Goal: Answer question/provide support: Share knowledge or assist other users

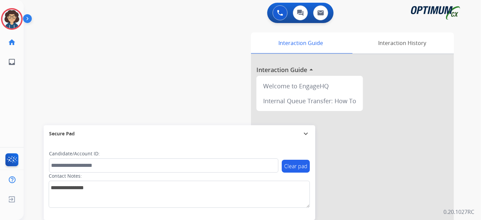
click at [12, 17] on img at bounding box center [11, 18] width 19 height 19
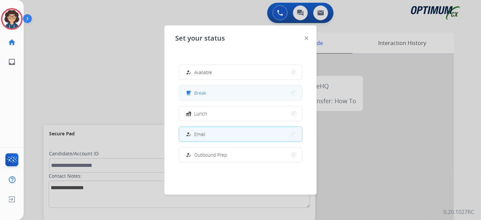
click at [215, 98] on button "free_breakfast Break" at bounding box center [240, 93] width 123 height 15
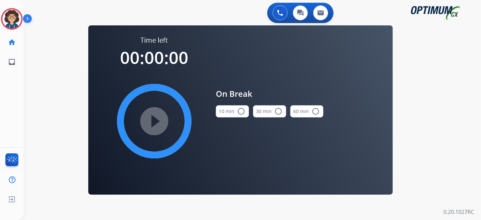
click at [236, 116] on button "10 min radio_button_unchecked" at bounding box center [232, 111] width 33 height 12
click at [154, 124] on mat-icon "play_circle_filled" at bounding box center [154, 121] width 8 height 8
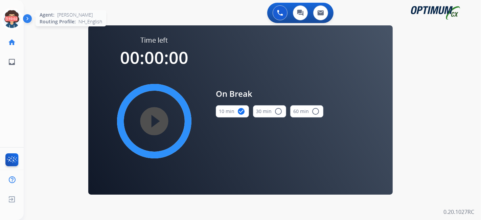
click at [15, 15] on icon at bounding box center [12, 19] width 22 height 22
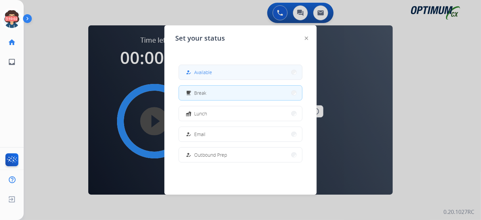
click at [203, 68] on div "how_to_reg Available" at bounding box center [198, 72] width 28 height 8
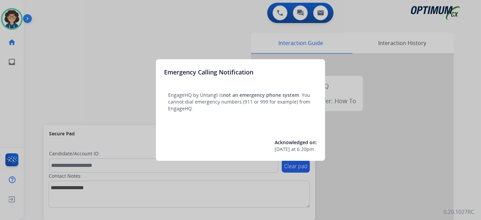
click at [84, 90] on div at bounding box center [240, 110] width 481 height 220
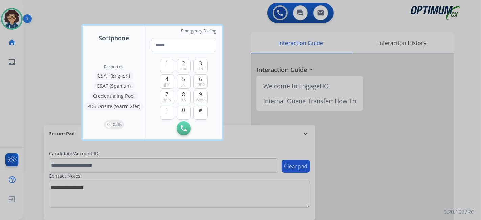
click at [59, 85] on div at bounding box center [240, 110] width 481 height 220
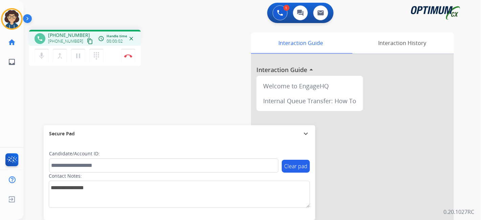
click at [87, 43] on mat-icon "content_copy" at bounding box center [90, 41] width 6 height 6
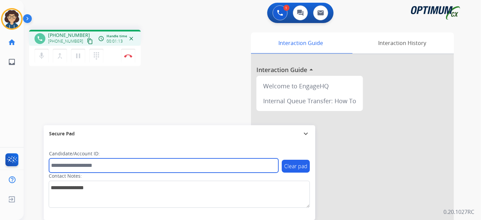
click at [117, 167] on input "text" at bounding box center [163, 165] width 229 height 14
paste input "*******"
type input "*******"
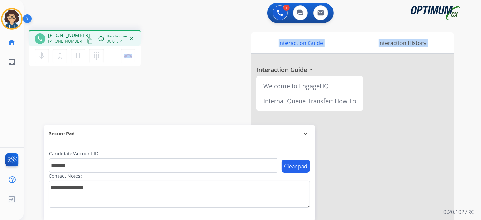
click at [149, 120] on div "phone +16095030434 +16095030434 content_copy access_time Call metrics Queue 00:…" at bounding box center [244, 165] width 441 height 282
click at [203, 90] on div "Interaction Guide Interaction History Interaction Guide arrow_drop_up Welcome t…" at bounding box center [328, 169] width 252 height 274
click at [195, 94] on div "phone +16095030434 +16095030434 content_copy access_time Call metrics Queue 00:…" at bounding box center [244, 165] width 441 height 282
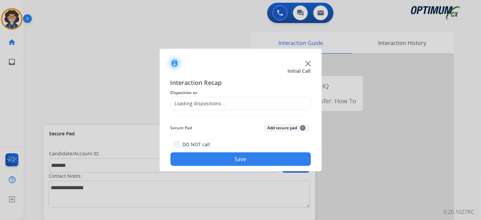
click at [131, 54] on div at bounding box center [240, 110] width 481 height 220
click at [225, 105] on div "Loading dispositions..." at bounding box center [240, 104] width 140 height 14
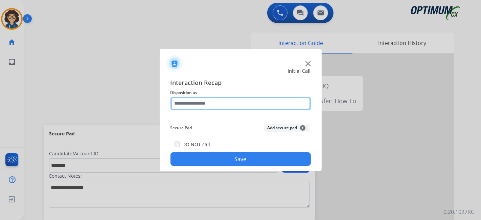
click at [230, 104] on input "text" at bounding box center [240, 104] width 140 height 14
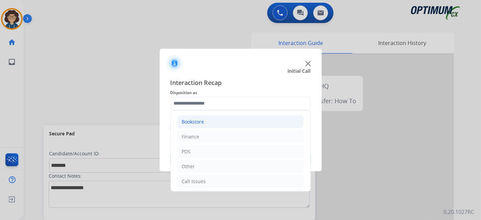
click at [228, 123] on li "Bookstore" at bounding box center [241, 121] width 126 height 13
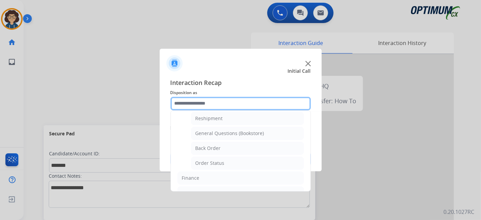
scroll to position [16, 0]
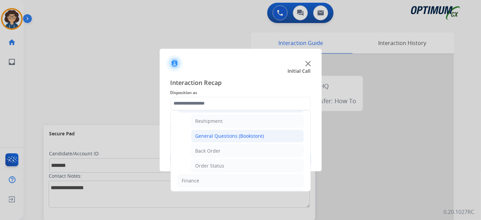
click at [274, 135] on li "General Questions (Bookstore)" at bounding box center [247, 136] width 113 height 13
type input "**********"
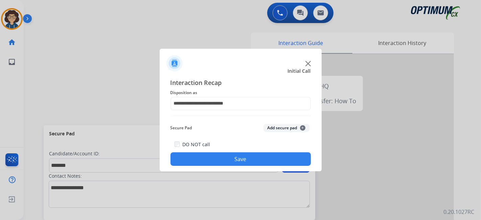
click at [281, 127] on button "Add secure pad +" at bounding box center [286, 128] width 46 height 8
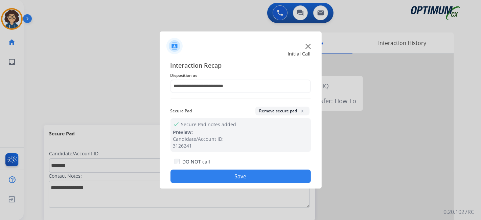
click at [240, 176] on button "Save" at bounding box center [240, 176] width 140 height 14
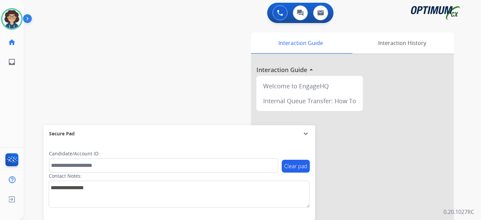
click at [106, 83] on div "swap_horiz Break voice bridge close_fullscreen Connect 3-Way Call merge_type Se…" at bounding box center [244, 165] width 441 height 282
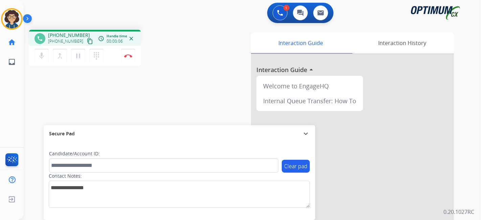
drag, startPoint x: 83, startPoint y: 40, endPoint x: 96, endPoint y: 8, distance: 34.3
click at [87, 40] on mat-icon "content_copy" at bounding box center [90, 41] width 6 height 6
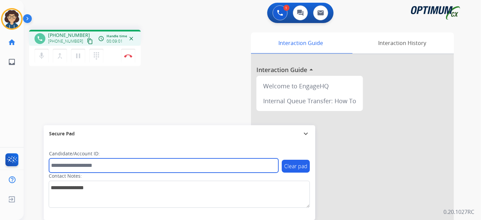
click at [113, 162] on input "text" at bounding box center [163, 165] width 229 height 14
paste input "*******"
type input "*******"
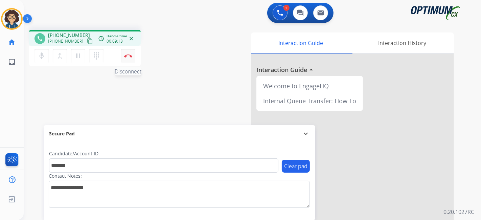
click at [132, 56] on button "Disconnect" at bounding box center [128, 56] width 14 height 14
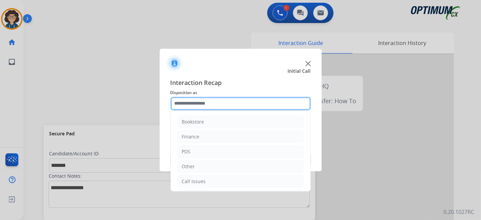
click at [242, 106] on input "text" at bounding box center [240, 104] width 140 height 14
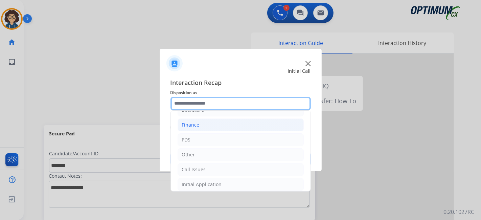
scroll to position [0, 0]
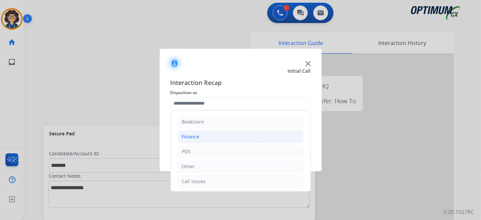
click at [230, 136] on li "Finance" at bounding box center [241, 136] width 126 height 13
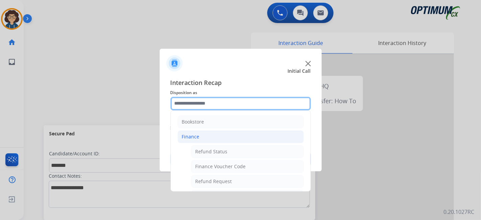
scroll to position [20, 0]
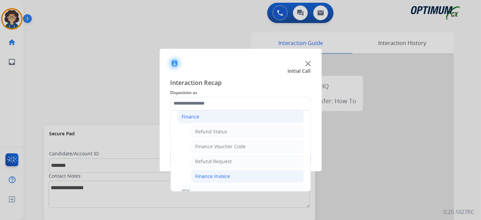
click at [230, 171] on li "Finance Invoice" at bounding box center [247, 176] width 113 height 13
type input "**********"
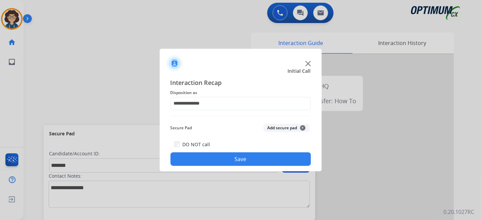
click at [271, 129] on button "Add secure pad +" at bounding box center [286, 128] width 46 height 8
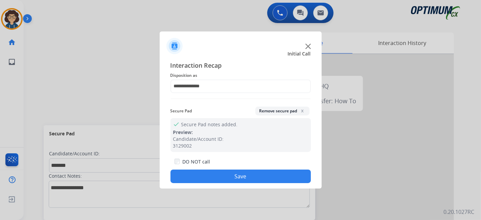
click at [254, 174] on button "Save" at bounding box center [240, 176] width 140 height 14
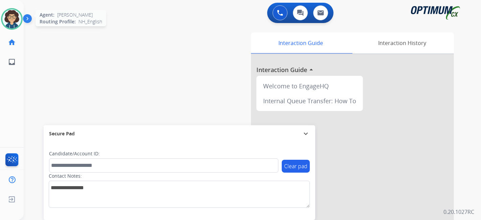
click at [18, 25] on img at bounding box center [11, 18] width 19 height 19
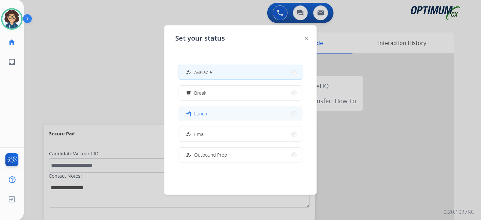
click at [217, 110] on button "fastfood Lunch" at bounding box center [240, 113] width 123 height 15
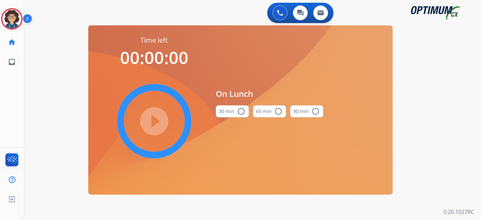
click at [223, 110] on button "30 min radio_button_unchecked" at bounding box center [232, 111] width 33 height 12
click at [158, 117] on mat-icon "play_circle_filled" at bounding box center [154, 121] width 8 height 8
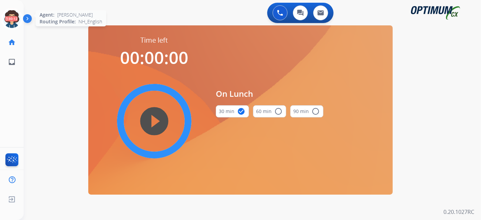
click at [14, 17] on icon at bounding box center [12, 19] width 22 height 22
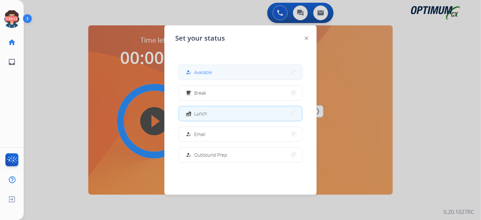
click at [217, 75] on button "how_to_reg Available" at bounding box center [240, 72] width 123 height 15
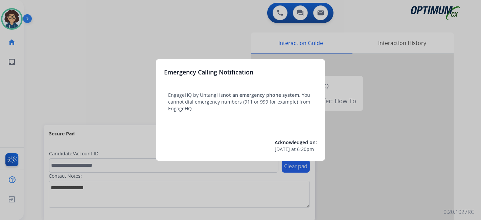
click at [61, 94] on div at bounding box center [240, 110] width 481 height 220
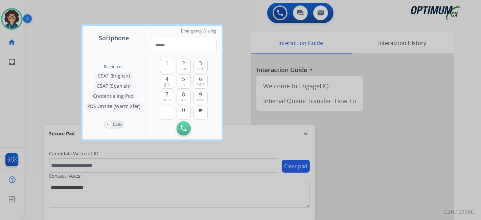
click at [48, 93] on div at bounding box center [240, 110] width 481 height 220
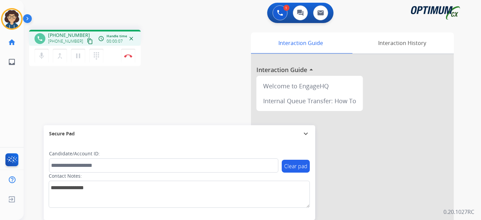
click at [87, 40] on mat-icon "content_copy" at bounding box center [90, 41] width 6 height 6
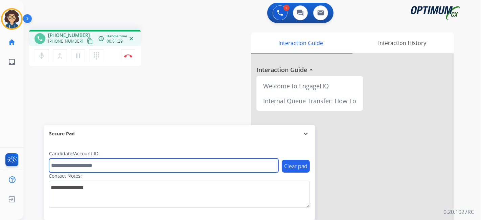
click at [112, 172] on input "text" at bounding box center [163, 165] width 229 height 14
paste input "*******"
type input "*******"
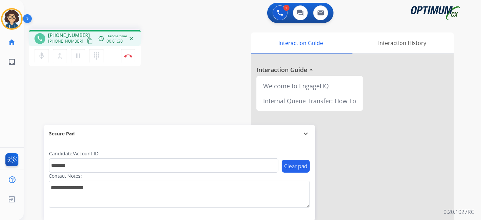
click at [136, 101] on div "phone [PHONE_NUMBER] [PHONE_NUMBER] content_copy access_time Call metrics Queue…" at bounding box center [244, 165] width 441 height 282
drag, startPoint x: 126, startPoint y: 57, endPoint x: 129, endPoint y: 55, distance: 3.9
click at [128, 56] on button "Disconnect" at bounding box center [128, 56] width 14 height 14
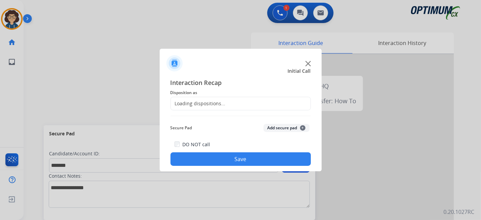
click at [240, 100] on div "Loading dispositions..." at bounding box center [240, 104] width 140 height 14
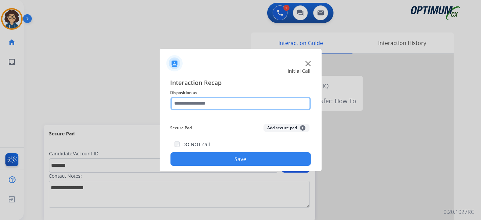
click at [233, 103] on input "text" at bounding box center [240, 104] width 140 height 14
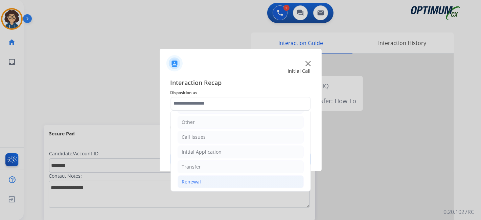
click at [210, 181] on li "Renewal" at bounding box center [241, 181] width 126 height 13
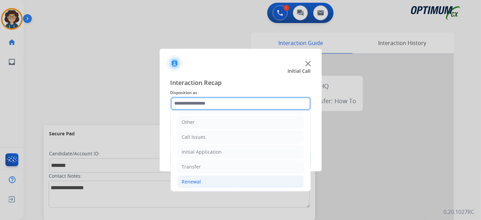
scroll to position [257, 0]
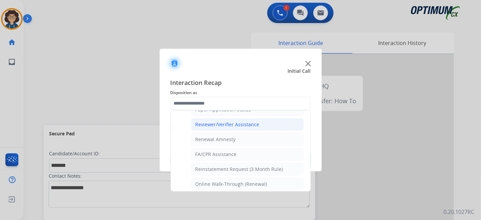
click at [237, 122] on div "Reviewer/Verifier Assistance" at bounding box center [227, 124] width 64 height 7
type input "**********"
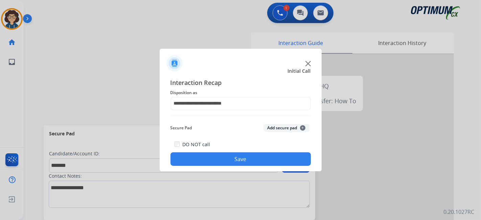
click at [280, 131] on button "Add secure pad +" at bounding box center [286, 128] width 46 height 8
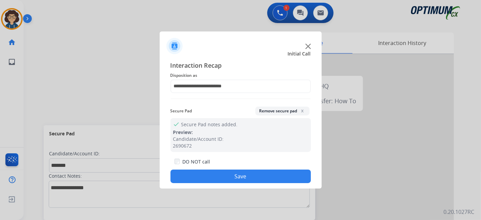
click at [247, 174] on button "Save" at bounding box center [240, 176] width 140 height 14
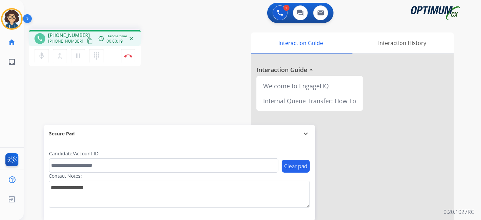
click at [141, 18] on div "1 Voice Interactions 0 Chat Interactions 0 Email Interactions" at bounding box center [248, 14] width 433 height 22
click at [204, 70] on div "Interaction Guide Interaction History Interaction Guide arrow_drop_up Welcome t…" at bounding box center [328, 169] width 252 height 274
click at [210, 78] on div "Interaction Guide Interaction History Interaction Guide arrow_drop_up Welcome t…" at bounding box center [328, 169] width 252 height 274
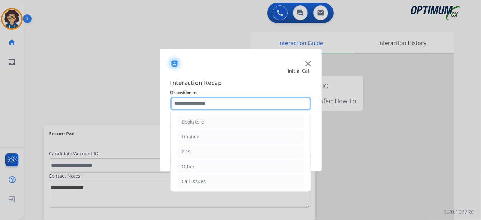
click at [212, 98] on input "text" at bounding box center [240, 104] width 140 height 14
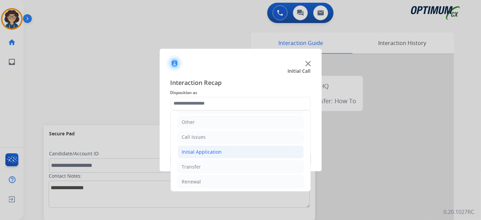
click at [231, 152] on li "Initial Application" at bounding box center [241, 151] width 126 height 13
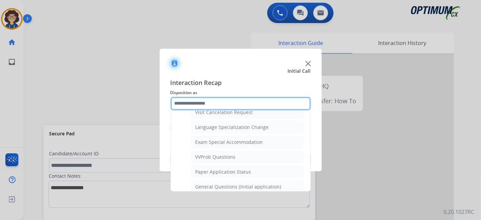
scroll to position [334, 0]
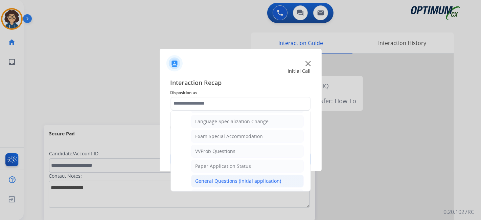
click at [276, 178] on div "General Questions (Initial application)" at bounding box center [238, 181] width 86 height 7
type input "**********"
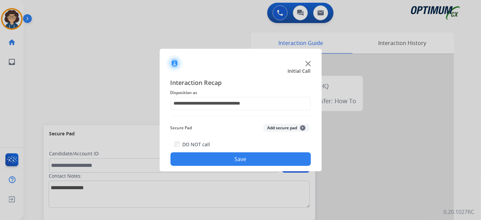
click at [264, 159] on button "Save" at bounding box center [240, 159] width 140 height 14
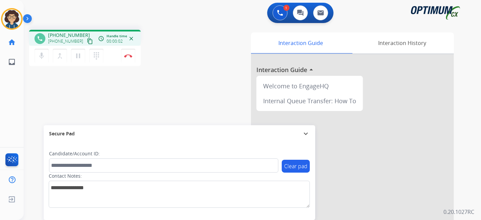
click at [87, 42] on mat-icon "content_copy" at bounding box center [90, 41] width 6 height 6
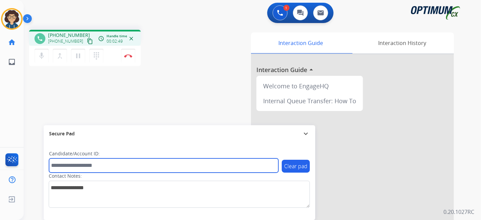
click at [89, 167] on input "text" at bounding box center [163, 165] width 229 height 14
paste input "*******"
type input "*******"
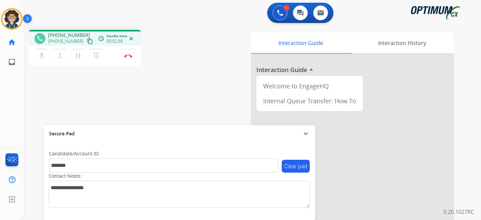
click at [145, 105] on div "phone [PHONE_NUMBER] [PHONE_NUMBER] content_copy access_time Call metrics Queue…" at bounding box center [244, 165] width 441 height 282
click at [131, 53] on button "Disconnect" at bounding box center [128, 56] width 14 height 14
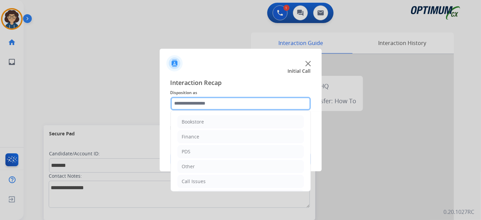
click at [235, 103] on input "text" at bounding box center [240, 104] width 140 height 14
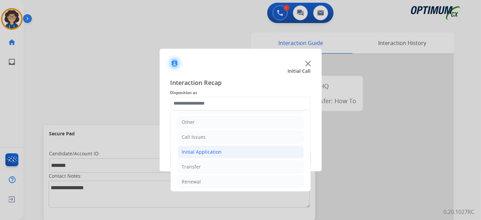
drag, startPoint x: 249, startPoint y: 153, endPoint x: 273, endPoint y: 150, distance: 23.9
click at [249, 153] on li "Initial Application" at bounding box center [241, 151] width 126 height 13
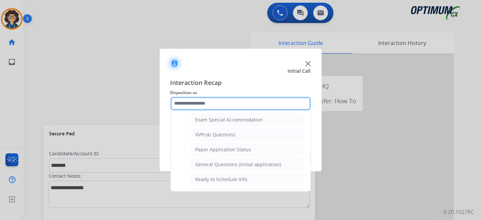
scroll to position [351, 0]
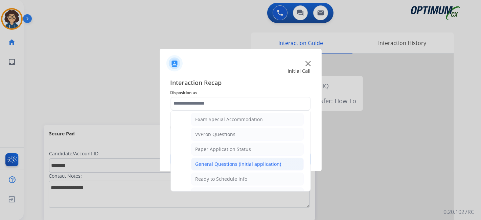
click at [259, 162] on div "General Questions (Initial application)" at bounding box center [238, 164] width 86 height 7
type input "**********"
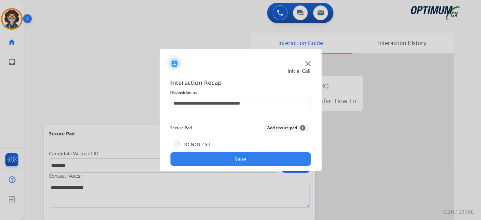
click at [279, 130] on button "Add secure pad +" at bounding box center [286, 128] width 46 height 8
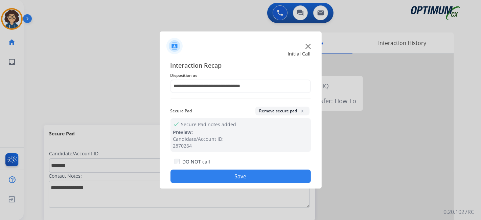
click at [258, 175] on button "Save" at bounding box center [240, 176] width 140 height 14
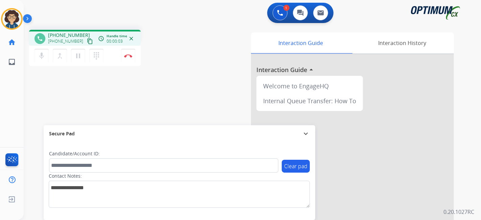
click at [87, 39] on mat-icon "content_copy" at bounding box center [90, 41] width 6 height 6
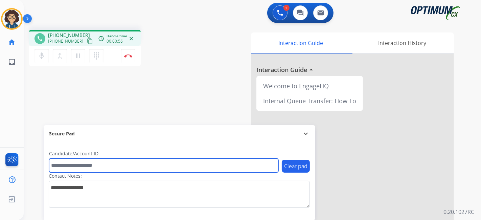
click at [99, 166] on input "text" at bounding box center [163, 165] width 229 height 14
paste input "*******"
type input "*******"
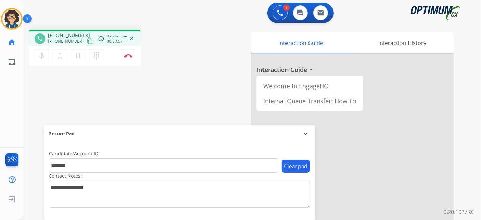
click at [147, 103] on div "phone [PHONE_NUMBER] [PHONE_NUMBER] content_copy access_time Call metrics Queue…" at bounding box center [244, 165] width 441 height 282
click at [183, 45] on div "phone [PHONE_NUMBER] [PHONE_NUMBER] content_copy access_time Call metrics Queue…" at bounding box center [114, 49] width 170 height 38
click at [133, 60] on button "Disconnect" at bounding box center [128, 56] width 14 height 14
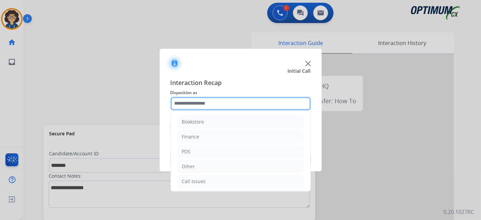
drag, startPoint x: 219, startPoint y: 102, endPoint x: 223, endPoint y: 109, distance: 7.8
click at [219, 102] on input "text" at bounding box center [240, 104] width 140 height 14
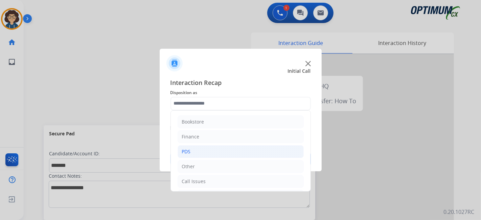
click at [236, 147] on li "PDS" at bounding box center [241, 151] width 126 height 13
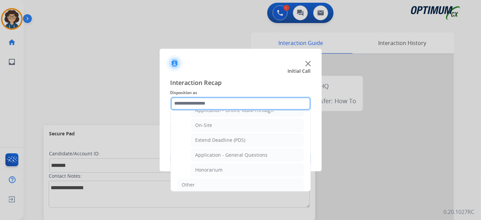
scroll to position [192, 0]
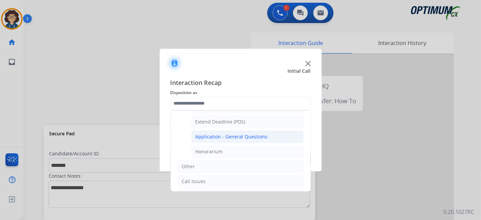
click at [271, 137] on li "Application - General Questions" at bounding box center [247, 136] width 113 height 13
type input "**********"
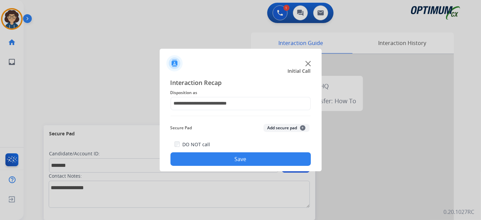
click at [280, 130] on button "Add secure pad +" at bounding box center [286, 128] width 46 height 8
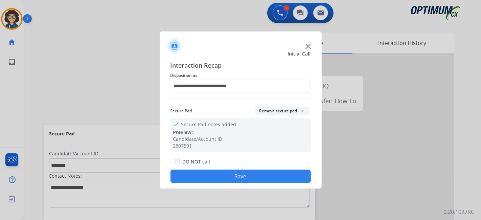
click at [248, 171] on button "Save" at bounding box center [240, 176] width 140 height 14
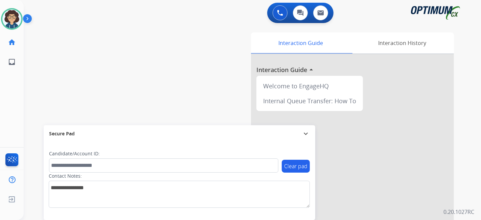
click at [204, 72] on div "Interaction Guide Interaction History Interaction Guide arrow_drop_up Welcome t…" at bounding box center [328, 169] width 252 height 274
click at [194, 62] on div "swap_horiz Break voice bridge close_fullscreen Connect 3-Way Call merge_type Se…" at bounding box center [244, 165] width 441 height 282
click at [111, 70] on div "swap_horiz Break voice bridge close_fullscreen Connect 3-Way Call merge_type Se…" at bounding box center [244, 165] width 441 height 282
click at [205, 59] on div "Interaction Guide Interaction History Interaction Guide arrow_drop_up Welcome t…" at bounding box center [328, 169] width 252 height 274
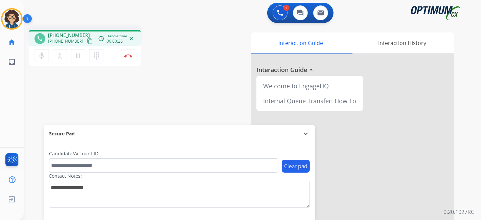
click at [87, 40] on mat-icon "content_copy" at bounding box center [90, 41] width 6 height 6
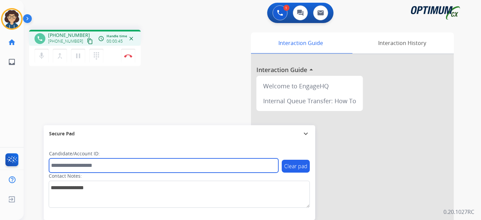
click at [106, 166] on input "text" at bounding box center [163, 165] width 229 height 14
paste input "*******"
type input "*******"
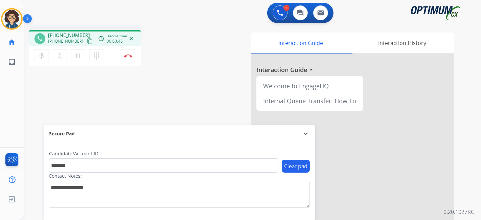
click at [159, 99] on div "phone [PHONE_NUMBER] [PHONE_NUMBER] content_copy access_time Call metrics Queue…" at bounding box center [244, 165] width 441 height 282
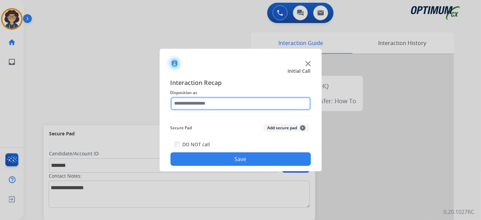
click at [223, 108] on input "text" at bounding box center [240, 104] width 140 height 14
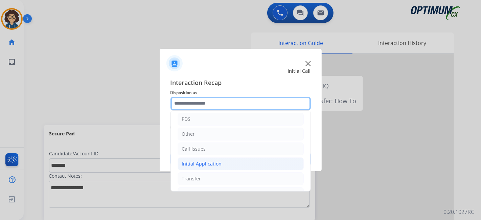
scroll to position [44, 0]
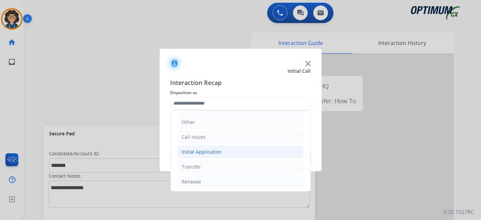
click at [232, 151] on li "Initial Application" at bounding box center [241, 151] width 126 height 13
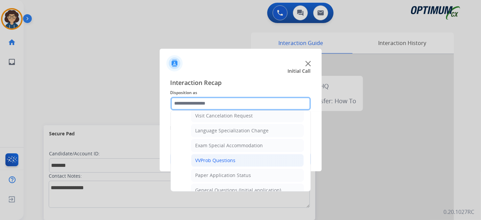
scroll to position [327, 0]
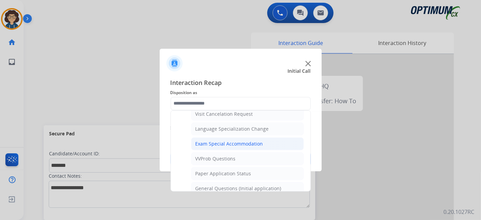
click at [256, 142] on div "Exam Special Accommodation" at bounding box center [229, 143] width 68 height 7
type input "**********"
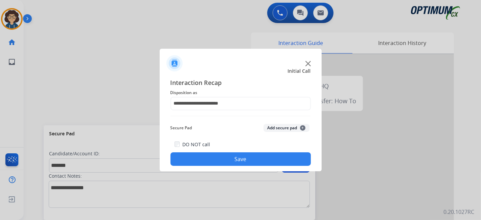
click at [273, 130] on button "Add secure pad +" at bounding box center [286, 128] width 46 height 8
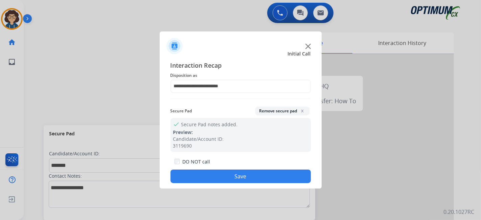
drag, startPoint x: 233, startPoint y: 181, endPoint x: 213, endPoint y: 94, distance: 89.2
click at [233, 180] on button "Save" at bounding box center [240, 176] width 140 height 14
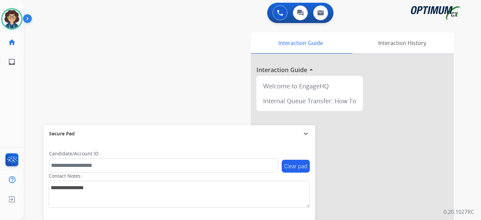
click at [227, 25] on div "swap_horiz Break voice bridge close_fullscreen Connect 3-Way Call merge_type Se…" at bounding box center [244, 165] width 441 height 282
click at [179, 98] on div "swap_horiz Break voice bridge close_fullscreen Connect 3-Way Call merge_type Se…" at bounding box center [244, 165] width 441 height 282
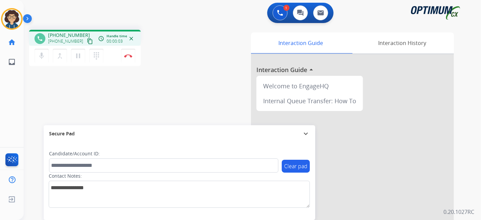
click at [86, 39] on button "content_copy" at bounding box center [90, 41] width 8 height 8
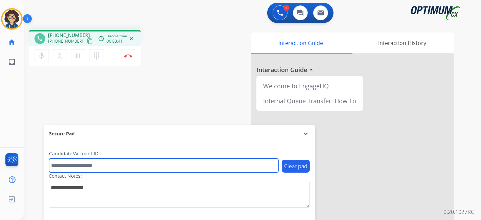
click at [115, 168] on input "text" at bounding box center [163, 165] width 229 height 14
paste input "*******"
type input "*******"
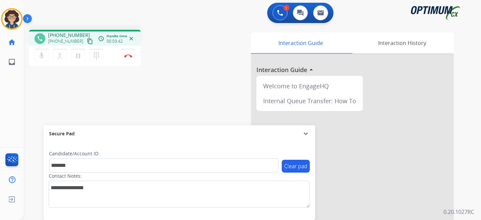
click at [175, 101] on div "phone [PHONE_NUMBER] [PHONE_NUMBER] content_copy access_time Call metrics Queue…" at bounding box center [244, 165] width 441 height 282
click at [170, 84] on div "phone [PHONE_NUMBER] [PHONE_NUMBER] content_copy access_time Call metrics Queue…" at bounding box center [244, 165] width 441 height 282
click at [196, 82] on div "phone [PHONE_NUMBER] [PHONE_NUMBER] content_copy access_time Call metrics Queue…" at bounding box center [244, 165] width 441 height 282
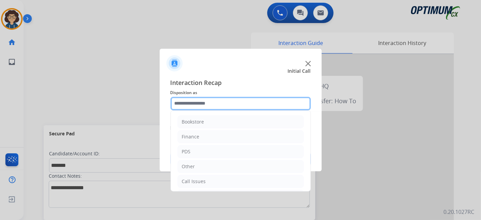
click at [211, 102] on input "text" at bounding box center [240, 104] width 140 height 14
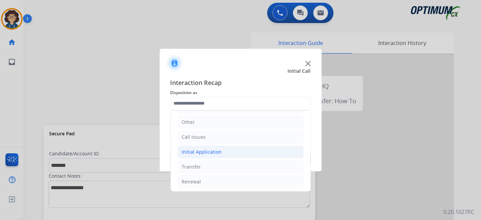
click at [226, 148] on li "Initial Application" at bounding box center [241, 151] width 126 height 13
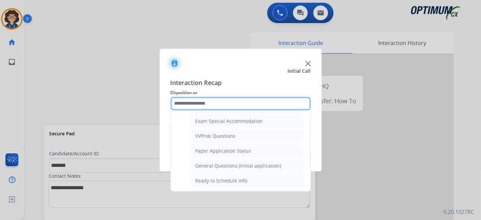
scroll to position [352, 0]
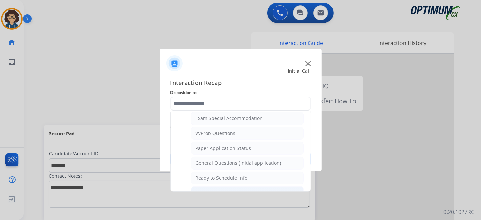
click at [256, 189] on div "[PERSON_NAME] Vue/Exam Authorization" at bounding box center [242, 192] width 94 height 7
type input "**********"
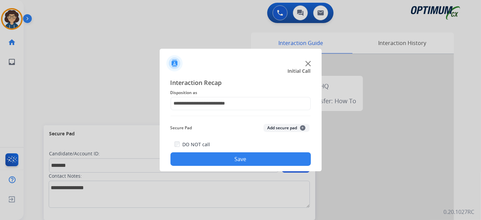
click at [277, 128] on button "Add secure pad +" at bounding box center [286, 128] width 46 height 8
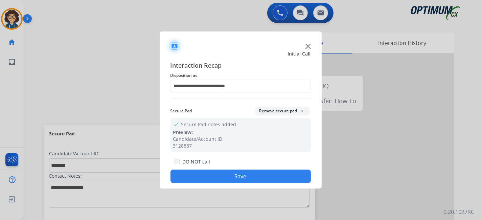
click at [255, 180] on button "Save" at bounding box center [240, 176] width 140 height 14
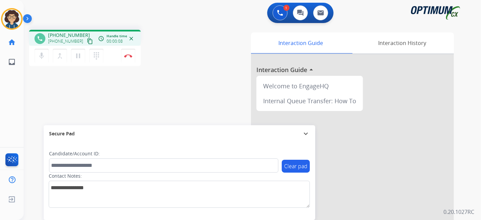
click at [87, 40] on mat-icon "content_copy" at bounding box center [90, 41] width 6 height 6
click at [158, 99] on div "phone [PHONE_NUMBER] [PHONE_NUMBER] content_copy access_time Call metrics Queue…" at bounding box center [244, 165] width 441 height 282
click at [181, 71] on div "phone [PHONE_NUMBER] [PHONE_NUMBER] content_copy access_time Call metrics Queue…" at bounding box center [244, 165] width 441 height 282
click at [202, 66] on div "phone [PHONE_NUMBER] [PHONE_NUMBER] content_copy access_time Call metrics Queue…" at bounding box center [244, 165] width 441 height 282
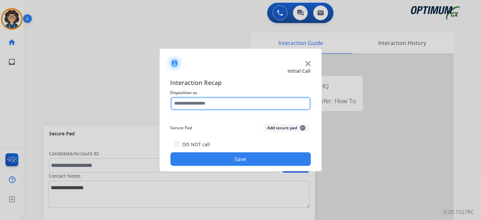
click at [233, 101] on input "text" at bounding box center [240, 104] width 140 height 14
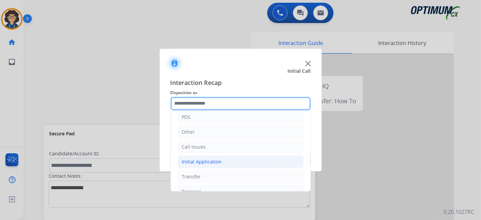
scroll to position [44, 0]
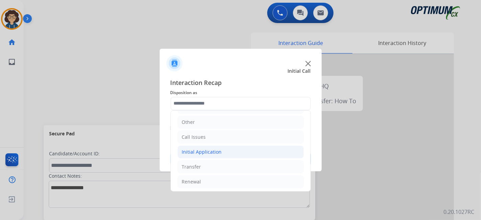
click at [231, 153] on li "Initial Application" at bounding box center [241, 151] width 126 height 13
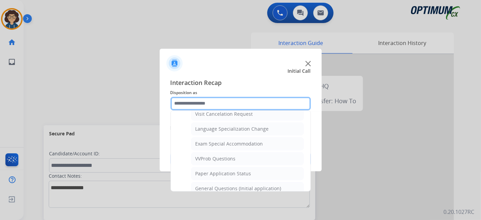
scroll to position [344, 0]
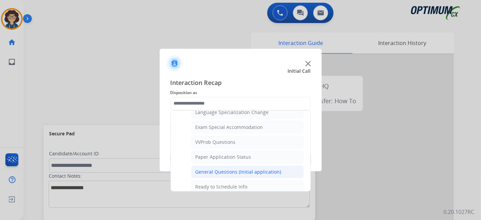
click at [257, 170] on div "General Questions (Initial application)" at bounding box center [238, 171] width 86 height 7
type input "**********"
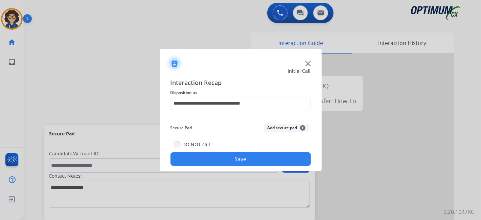
click at [238, 161] on button "Save" at bounding box center [240, 159] width 140 height 14
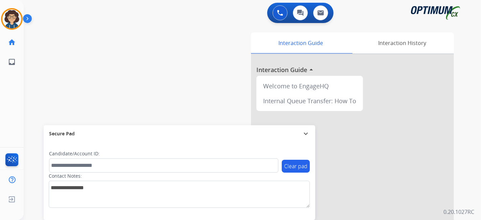
click at [181, 124] on div "swap_horiz Break voice bridge close_fullscreen Connect 3-Way Call merge_type Se…" at bounding box center [244, 165] width 441 height 282
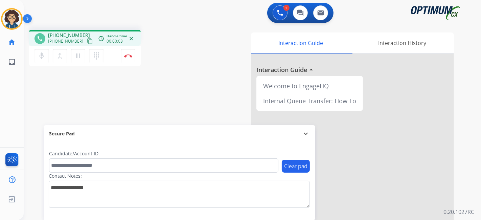
click at [87, 40] on mat-icon "content_copy" at bounding box center [90, 41] width 6 height 6
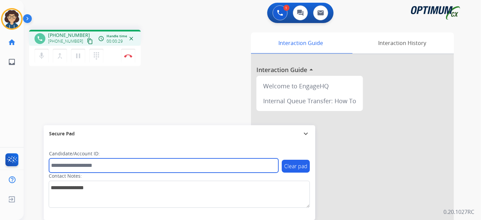
click at [145, 167] on input "text" at bounding box center [163, 165] width 229 height 14
paste input "*******"
type input "*******"
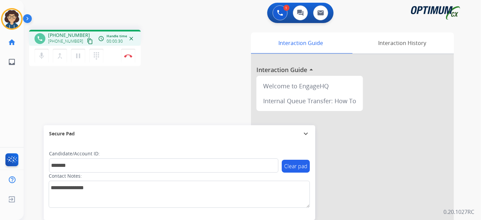
click at [172, 91] on div "phone [PHONE_NUMBER] [PHONE_NUMBER] content_copy access_time Call metrics Queue…" at bounding box center [244, 165] width 441 height 282
click at [130, 57] on button "Disconnect" at bounding box center [128, 56] width 14 height 14
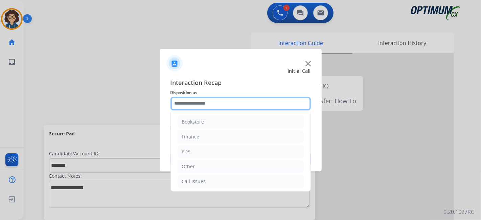
click at [247, 106] on input "text" at bounding box center [240, 104] width 140 height 14
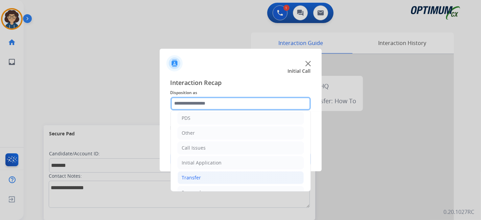
scroll to position [44, 0]
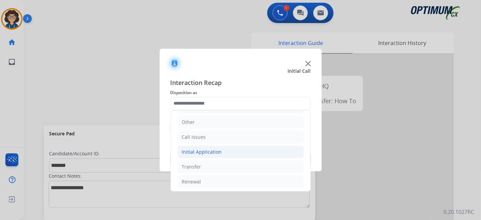
click at [246, 151] on li "Initial Application" at bounding box center [241, 151] width 126 height 13
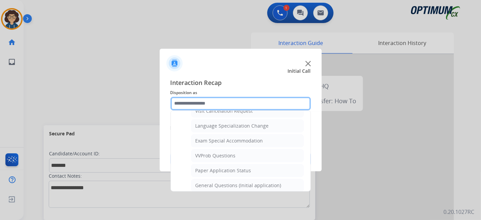
scroll to position [341, 0]
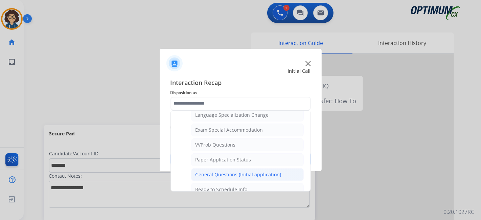
click at [256, 171] on div "General Questions (Initial application)" at bounding box center [238, 174] width 86 height 7
type input "**********"
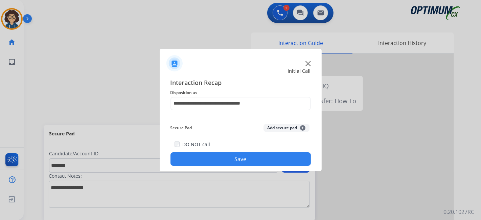
click at [285, 125] on button "Add secure pad +" at bounding box center [286, 128] width 46 height 8
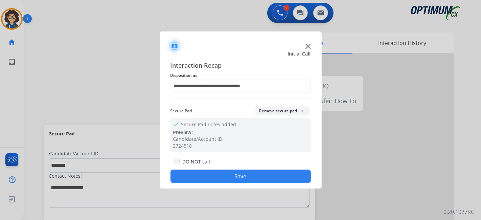
click at [236, 172] on button "Save" at bounding box center [240, 176] width 140 height 14
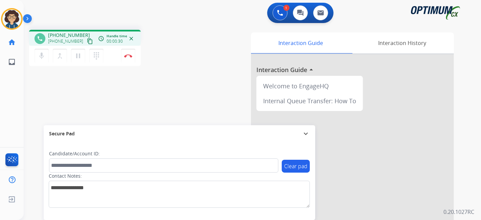
click at [87, 40] on mat-icon "content_copy" at bounding box center [90, 41] width 6 height 6
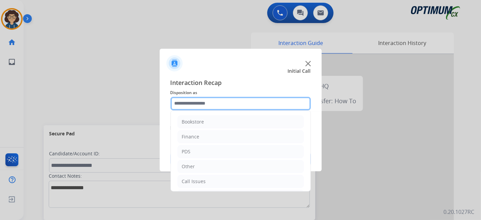
click at [228, 101] on input "text" at bounding box center [240, 104] width 140 height 14
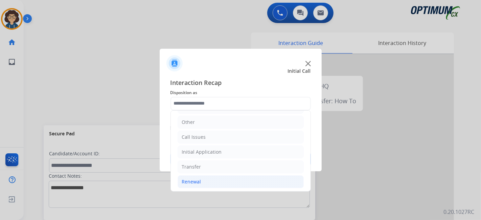
click at [229, 179] on li "Renewal" at bounding box center [241, 181] width 126 height 13
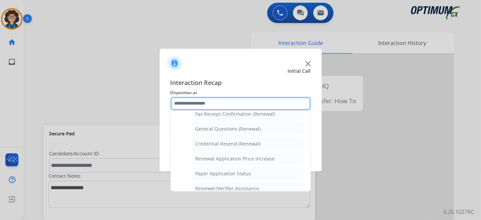
scroll to position [180, 0]
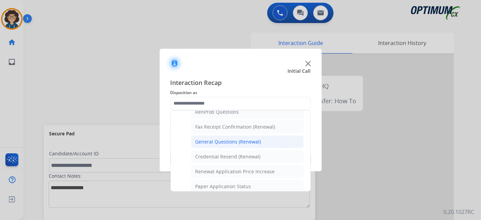
click at [255, 140] on div "General Questions (Renewal)" at bounding box center [228, 141] width 66 height 7
type input "**********"
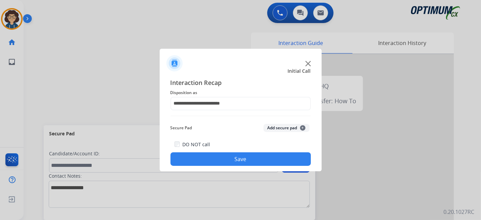
click at [247, 162] on button "Save" at bounding box center [240, 159] width 140 height 14
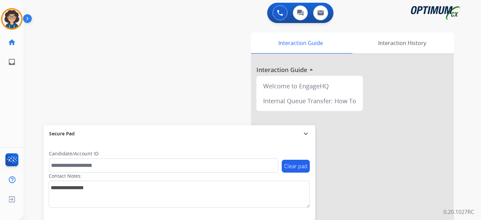
click at [135, 51] on div "swap_horiz Break voice bridge close_fullscreen Connect 3-Way Call merge_type Se…" at bounding box center [244, 165] width 441 height 282
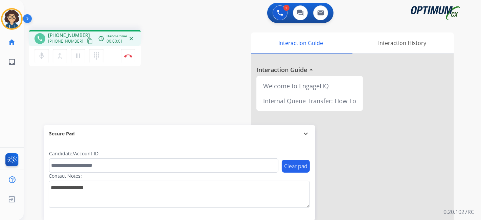
click at [87, 41] on mat-icon "content_copy" at bounding box center [90, 41] width 6 height 6
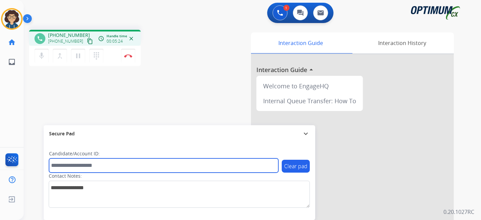
click at [113, 164] on input "text" at bounding box center [163, 165] width 229 height 14
paste input "*******"
type input "*******"
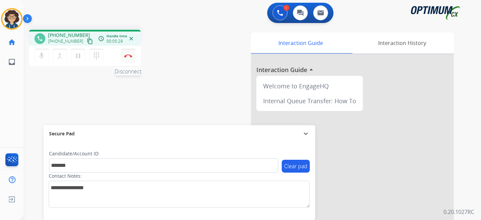
click at [133, 55] on button "Disconnect" at bounding box center [128, 56] width 14 height 14
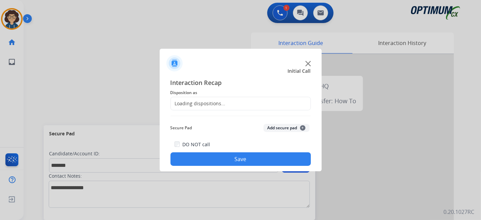
click at [222, 99] on div "Loading dispositions..." at bounding box center [240, 104] width 140 height 14
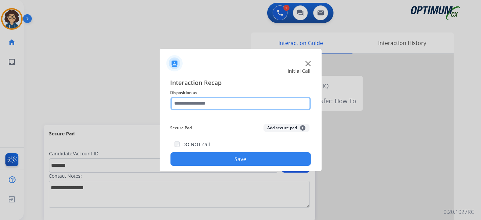
click at [217, 103] on input "text" at bounding box center [240, 104] width 140 height 14
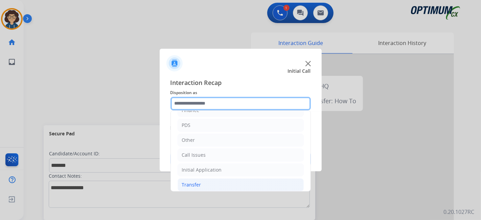
scroll to position [44, 0]
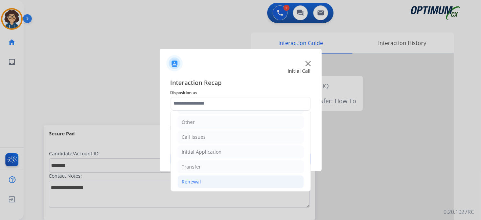
click at [219, 178] on li "Renewal" at bounding box center [241, 181] width 126 height 13
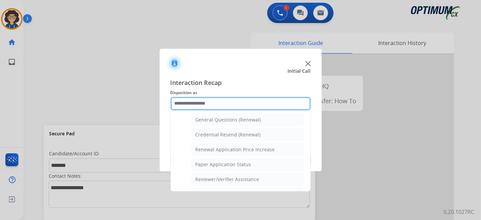
scroll to position [192, 0]
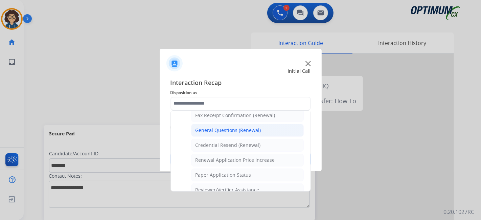
click at [262, 130] on li "General Questions (Renewal)" at bounding box center [247, 130] width 113 height 13
type input "**********"
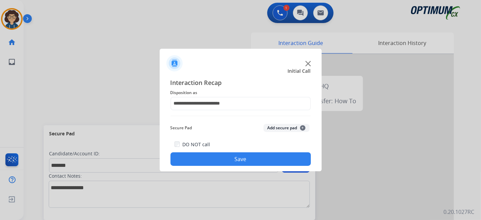
click at [290, 126] on button "Add secure pad +" at bounding box center [286, 128] width 46 height 8
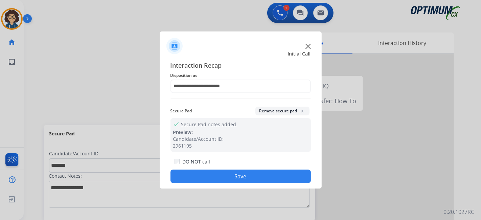
click at [239, 179] on button "Save" at bounding box center [240, 176] width 140 height 14
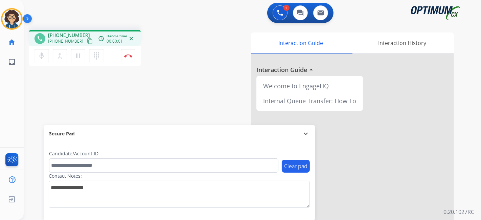
click at [87, 42] on mat-icon "content_copy" at bounding box center [90, 41] width 6 height 6
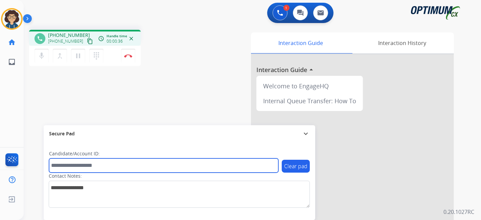
click at [93, 166] on input "text" at bounding box center [163, 165] width 229 height 14
paste input "*********"
type input "*********"
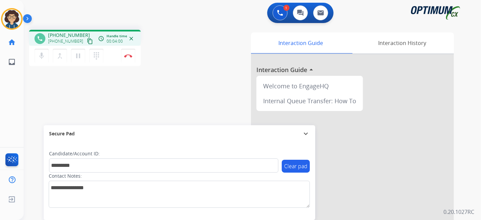
click at [159, 115] on div "phone [PHONE_NUMBER] [PHONE_NUMBER] content_copy access_time Call metrics Queue…" at bounding box center [244, 165] width 441 height 282
click at [129, 55] on img at bounding box center [128, 55] width 8 height 3
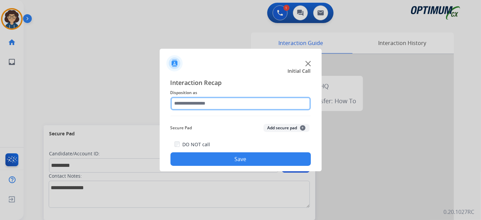
click at [241, 104] on input "text" at bounding box center [240, 104] width 140 height 14
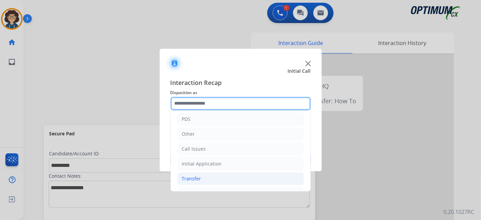
scroll to position [44, 0]
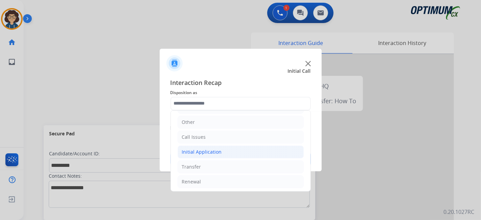
click at [226, 150] on li "Initial Application" at bounding box center [241, 151] width 126 height 13
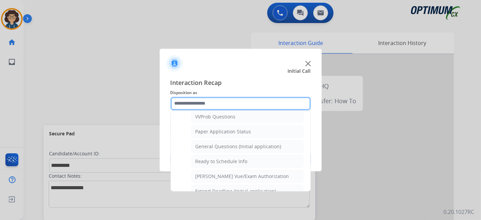
scroll to position [374, 0]
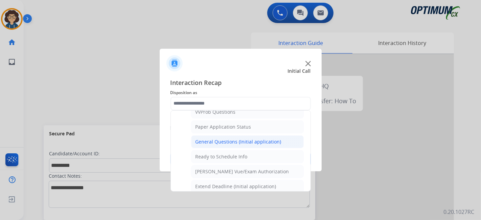
click at [268, 139] on div "General Questions (Initial application)" at bounding box center [238, 141] width 86 height 7
type input "**********"
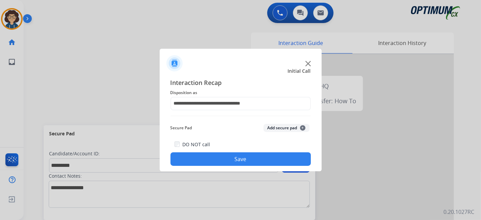
click at [280, 124] on button "Add secure pad +" at bounding box center [286, 128] width 46 height 8
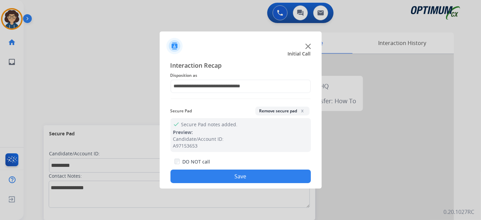
click at [253, 169] on div "DO NOT call Save" at bounding box center [240, 170] width 140 height 26
click at [238, 166] on div "DO NOT call Save" at bounding box center [240, 170] width 140 height 26
click at [238, 178] on button "Save" at bounding box center [240, 176] width 140 height 14
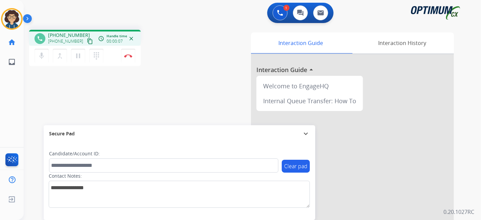
click at [87, 41] on mat-icon "content_copy" at bounding box center [90, 41] width 6 height 6
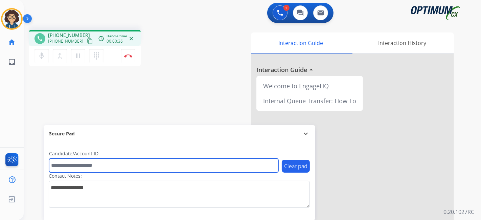
click at [129, 167] on input "text" at bounding box center [163, 165] width 229 height 14
paste input "*******"
type input "*******"
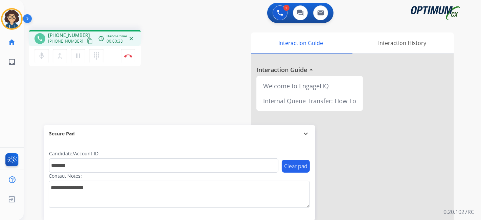
click at [172, 84] on div "phone [PHONE_NUMBER] [PHONE_NUMBER] content_copy access_time Call metrics Queue…" at bounding box center [244, 165] width 441 height 282
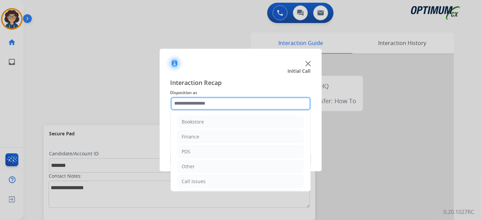
click at [254, 108] on input "text" at bounding box center [240, 104] width 140 height 14
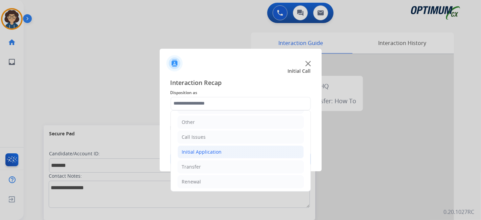
click at [239, 153] on li "Initial Application" at bounding box center [241, 151] width 126 height 13
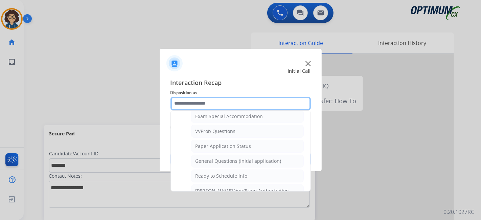
scroll to position [357, 0]
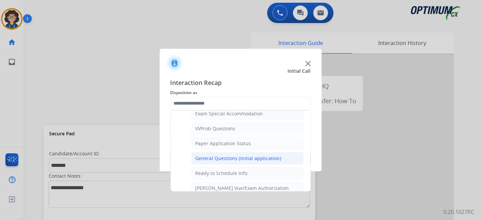
click at [251, 155] on div "General Questions (Initial application)" at bounding box center [238, 158] width 86 height 7
type input "**********"
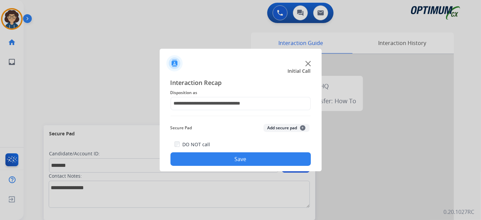
click at [282, 132] on div "Secure Pad Add secure pad +" at bounding box center [240, 128] width 140 height 14
drag, startPoint x: 271, startPoint y: 134, endPoint x: 274, endPoint y: 129, distance: 5.6
click at [274, 129] on div "Secure Pad Add secure pad +" at bounding box center [240, 128] width 140 height 14
click at [274, 129] on button "Add secure pad +" at bounding box center [286, 128] width 46 height 8
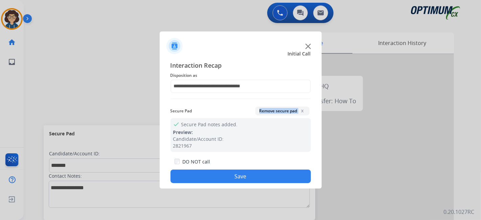
click at [250, 178] on button "Save" at bounding box center [240, 176] width 140 height 14
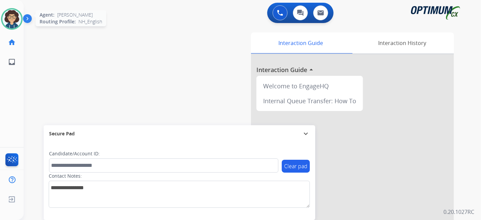
click at [12, 13] on img at bounding box center [11, 18] width 19 height 19
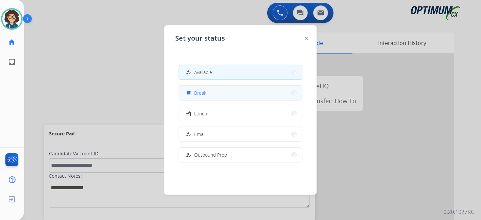
click at [231, 96] on button "free_breakfast Break" at bounding box center [240, 93] width 123 height 15
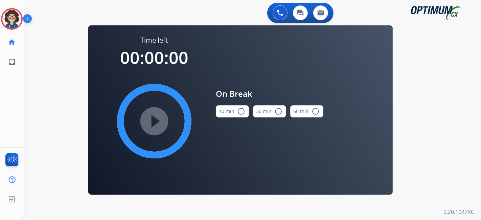
click at [229, 108] on button "10 min radio_button_unchecked" at bounding box center [232, 111] width 33 height 12
click at [158, 117] on mat-icon "play_circle_filled" at bounding box center [154, 121] width 8 height 8
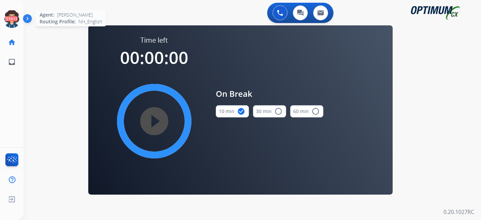
click at [14, 20] on icon at bounding box center [12, 19] width 22 height 22
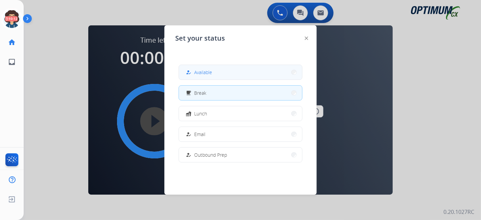
click at [195, 71] on div "how_to_reg Available" at bounding box center [198, 72] width 28 height 8
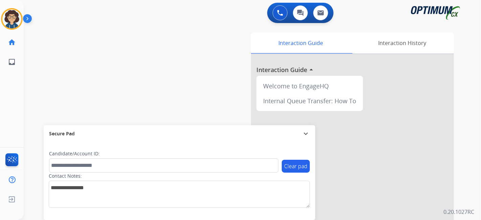
click at [161, 81] on div "swap_horiz Break voice bridge close_fullscreen Connect 3-Way Call merge_type Se…" at bounding box center [244, 165] width 441 height 282
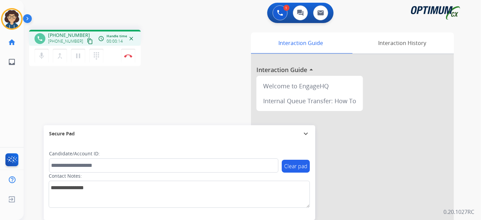
click at [87, 41] on mat-icon "content_copy" at bounding box center [90, 41] width 6 height 6
click at [168, 95] on div "phone [PHONE_NUMBER] [PHONE_NUMBER] content_copy access_time Call metrics Queue…" at bounding box center [244, 165] width 441 height 282
click at [170, 68] on div "phone [PHONE_NUMBER] [PHONE_NUMBER] content_copy access_time Call metrics Queue…" at bounding box center [244, 165] width 441 height 282
click at [131, 55] on img at bounding box center [128, 55] width 8 height 3
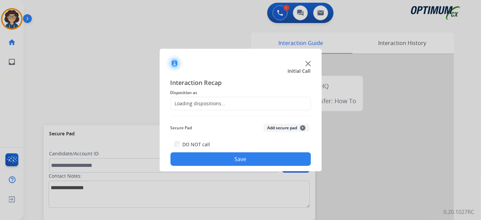
click at [225, 103] on div "Loading dispositions..." at bounding box center [240, 104] width 140 height 14
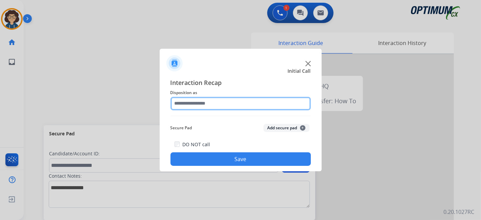
click at [225, 103] on input "text" at bounding box center [240, 104] width 140 height 14
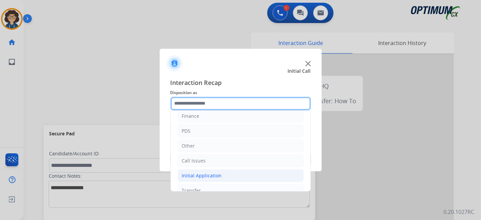
scroll to position [44, 0]
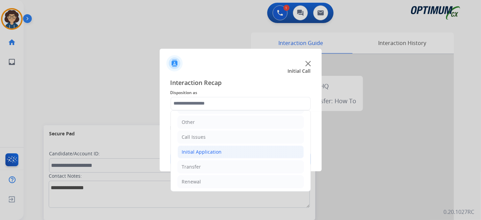
drag, startPoint x: 241, startPoint y: 156, endPoint x: 277, endPoint y: 144, distance: 37.4
click at [242, 155] on li "Initial Application" at bounding box center [241, 151] width 126 height 13
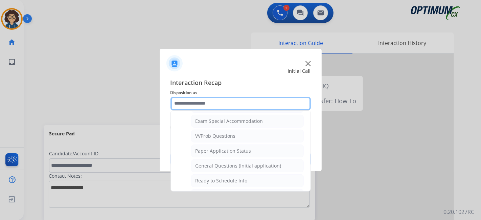
scroll to position [352, 0]
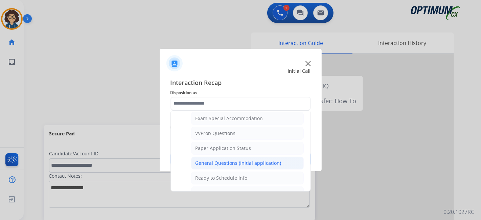
click at [244, 160] on div "General Questions (Initial application)" at bounding box center [238, 163] width 86 height 7
type input "**********"
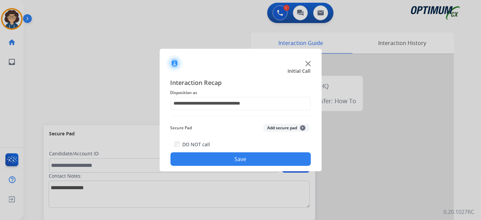
click at [245, 161] on button "Save" at bounding box center [240, 159] width 140 height 14
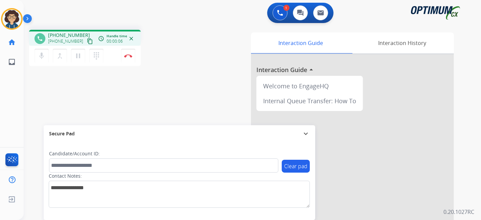
click at [78, 41] on div "[PHONE_NUMBER] content_copy" at bounding box center [71, 41] width 46 height 8
click at [87, 42] on mat-icon "content_copy" at bounding box center [90, 41] width 6 height 6
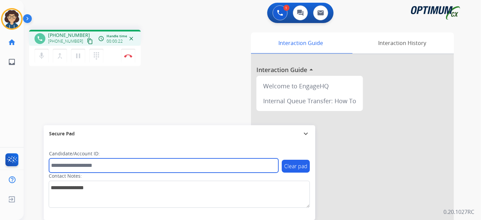
click at [96, 164] on input "text" at bounding box center [163, 165] width 229 height 14
paste input "*******"
type input "*******"
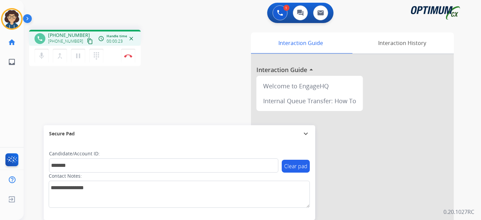
click at [132, 96] on div "phone [PHONE_NUMBER] [PHONE_NUMBER] content_copy access_time Call metrics Queue…" at bounding box center [244, 165] width 441 height 282
click at [202, 97] on div "phone [PHONE_NUMBER] [PHONE_NUMBER] content_copy access_time Call metrics Queue…" at bounding box center [244, 165] width 441 height 282
click at [131, 58] on button "Disconnect" at bounding box center [128, 56] width 14 height 14
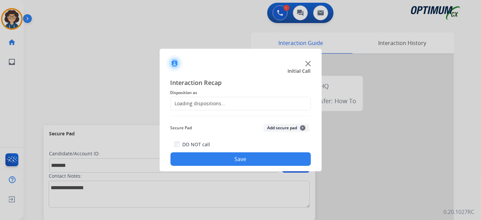
click at [238, 101] on div "Loading dispositions..." at bounding box center [240, 104] width 140 height 14
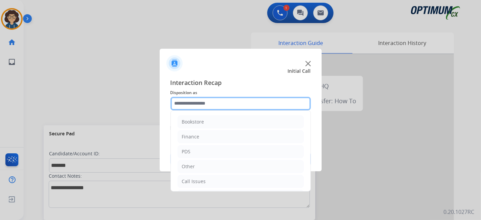
click at [238, 101] on input "text" at bounding box center [240, 104] width 140 height 14
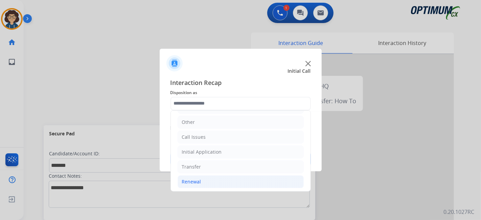
click at [230, 177] on li "Renewal" at bounding box center [241, 181] width 126 height 13
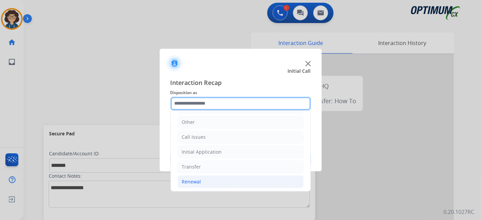
scroll to position [257, 0]
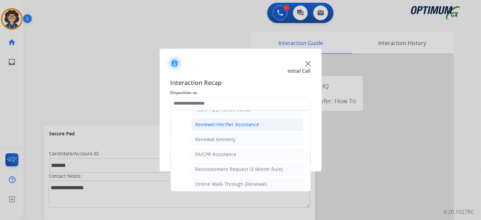
click at [256, 124] on li "Reviewer/Verifier Assistance" at bounding box center [247, 124] width 113 height 13
type input "**********"
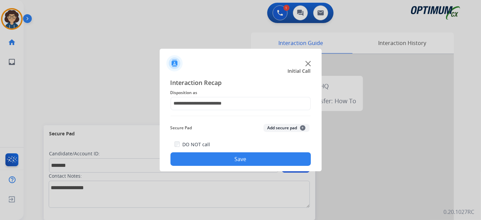
click at [276, 125] on button "Add secure pad +" at bounding box center [286, 128] width 46 height 8
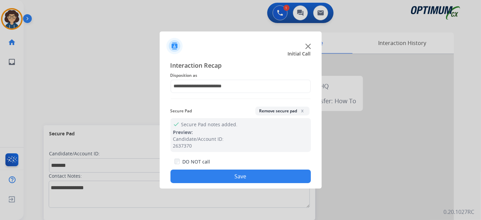
click at [239, 181] on button "Save" at bounding box center [240, 176] width 140 height 14
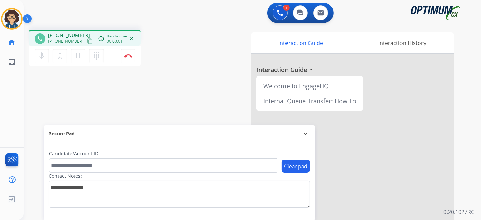
click at [87, 43] on mat-icon "content_copy" at bounding box center [90, 41] width 6 height 6
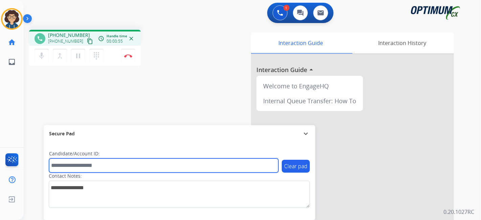
click at [128, 167] on input "text" at bounding box center [163, 165] width 229 height 14
paste input "*******"
type input "*******"
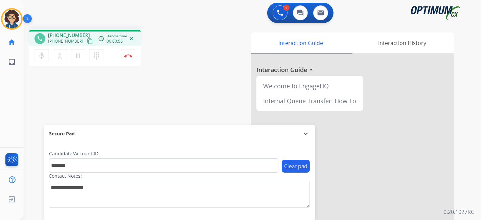
drag, startPoint x: 161, startPoint y: 97, endPoint x: 148, endPoint y: 2, distance: 95.7
click at [160, 91] on div "phone [PHONE_NUMBER] [PHONE_NUMBER] content_copy access_time Call metrics Queue…" at bounding box center [244, 165] width 441 height 282
click at [130, 57] on button "Disconnect" at bounding box center [128, 56] width 14 height 14
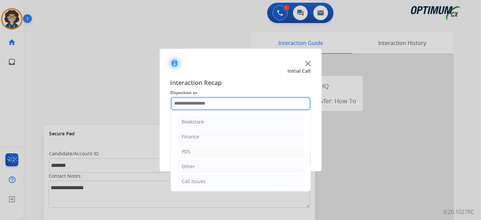
click at [215, 101] on input "text" at bounding box center [240, 104] width 140 height 14
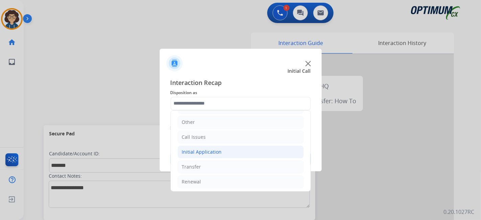
click at [233, 151] on li "Initial Application" at bounding box center [241, 151] width 126 height 13
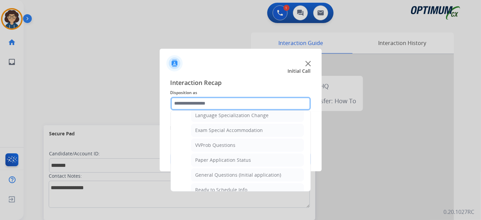
scroll to position [344, 0]
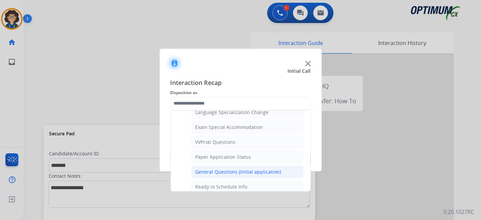
click at [267, 168] on div "General Questions (Initial application)" at bounding box center [238, 171] width 86 height 7
type input "**********"
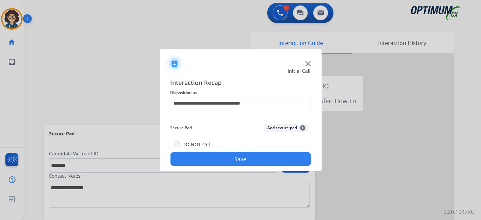
click at [279, 124] on div "Secure Pad Add secure pad +" at bounding box center [240, 128] width 140 height 14
click at [280, 127] on button "Add secure pad +" at bounding box center [286, 128] width 46 height 8
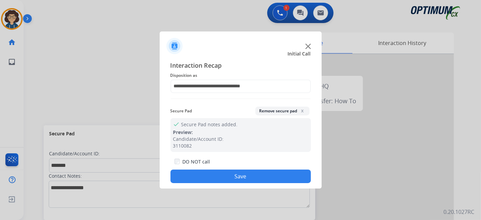
click at [255, 178] on button "Save" at bounding box center [240, 176] width 140 height 14
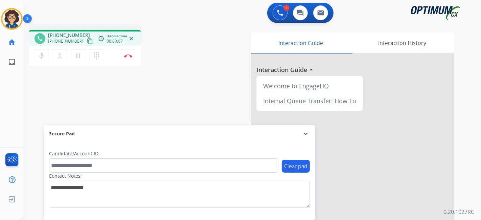
click at [87, 41] on mat-icon "content_copy" at bounding box center [90, 41] width 6 height 6
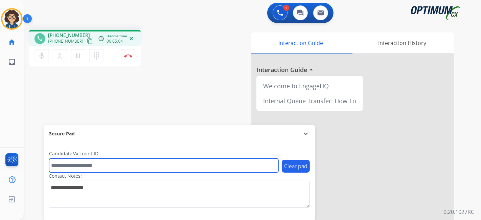
click at [121, 168] on input "text" at bounding box center [163, 165] width 229 height 14
paste input "*******"
type input "*******"
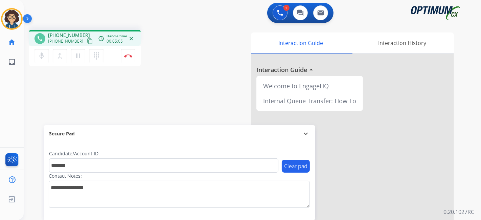
click at [138, 104] on div "phone [PHONE_NUMBER] [PHONE_NUMBER] content_copy access_time Call metrics Queue…" at bounding box center [244, 165] width 441 height 282
click at [129, 56] on img at bounding box center [128, 55] width 8 height 3
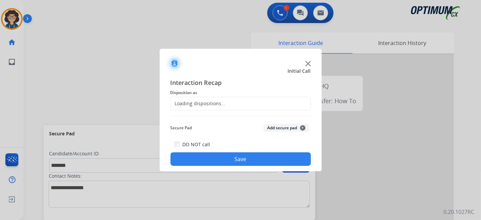
click at [221, 106] on div "Loading dispositions..." at bounding box center [198, 103] width 55 height 7
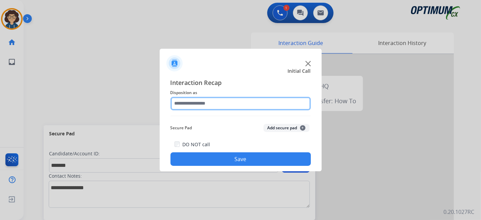
click at [221, 106] on input "text" at bounding box center [240, 104] width 140 height 14
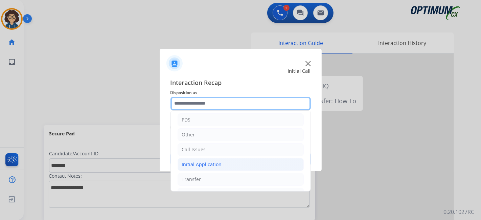
scroll to position [44, 0]
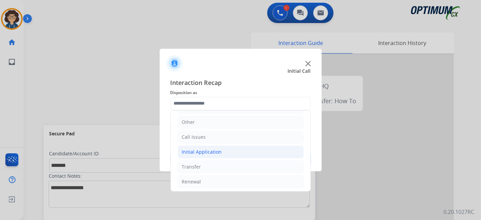
click at [219, 155] on li "Initial Application" at bounding box center [241, 151] width 126 height 13
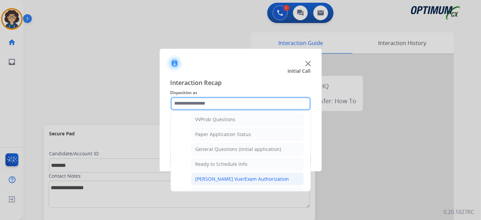
scroll to position [368, 0]
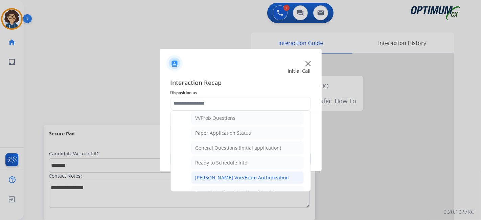
click at [255, 174] on div "[PERSON_NAME] Vue/Exam Authorization" at bounding box center [242, 177] width 94 height 7
type input "**********"
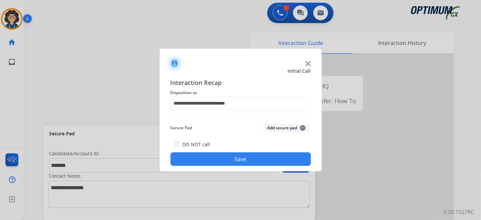
click at [283, 128] on button "Add secure pad +" at bounding box center [286, 128] width 46 height 8
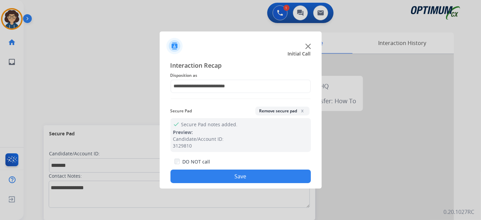
click at [248, 181] on button "Save" at bounding box center [240, 176] width 140 height 14
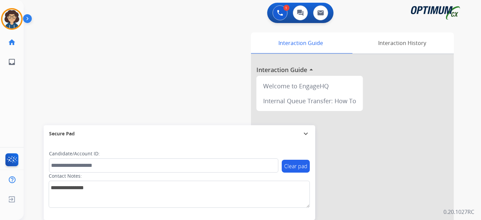
click at [144, 75] on div "swap_horiz Break voice bridge close_fullscreen Connect 3-Way Call merge_type Se…" at bounding box center [244, 165] width 441 height 282
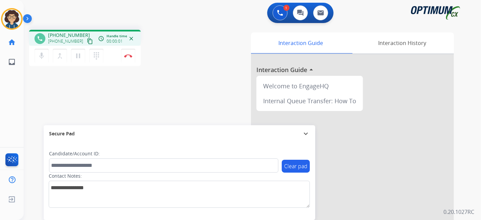
click at [87, 42] on mat-icon "content_copy" at bounding box center [90, 41] width 6 height 6
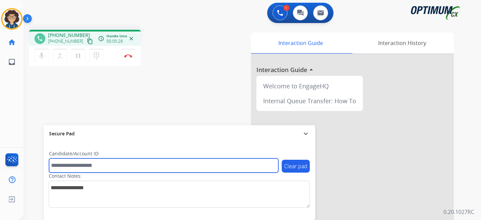
click at [104, 169] on input "text" at bounding box center [163, 165] width 229 height 14
paste input "*******"
type input "*******"
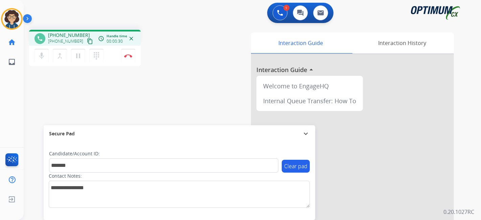
click at [143, 99] on div "phone [PHONE_NUMBER] [PHONE_NUMBER] content_copy access_time Call metrics Queue…" at bounding box center [244, 165] width 441 height 282
click at [80, 58] on mat-icon "pause" at bounding box center [78, 56] width 8 height 8
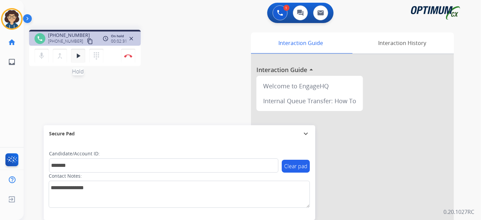
click at [77, 58] on mat-icon "play_arrow" at bounding box center [78, 56] width 8 height 8
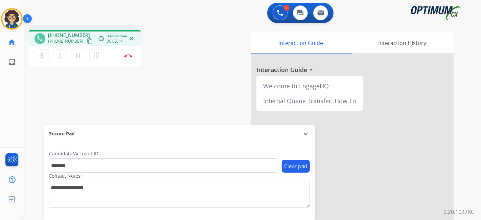
click at [181, 106] on div "phone [PHONE_NUMBER] [PHONE_NUMBER] content_copy access_time Call metrics Queue…" at bounding box center [244, 165] width 441 height 282
click at [173, 50] on div "phone [PHONE_NUMBER] [PHONE_NUMBER] content_copy access_time Call metrics Queue…" at bounding box center [114, 49] width 170 height 38
click at [196, 90] on div "phone [PHONE_NUMBER] [PHONE_NUMBER] content_copy access_time Call metrics Queue…" at bounding box center [244, 165] width 441 height 282
click at [129, 60] on button "Disconnect" at bounding box center [128, 56] width 14 height 14
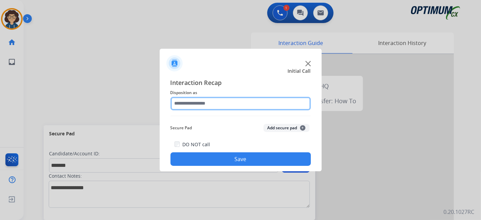
click at [230, 106] on input "text" at bounding box center [240, 104] width 140 height 14
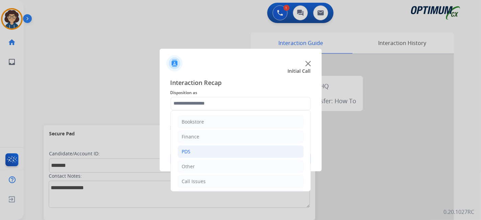
click at [218, 155] on li "PDS" at bounding box center [241, 151] width 126 height 13
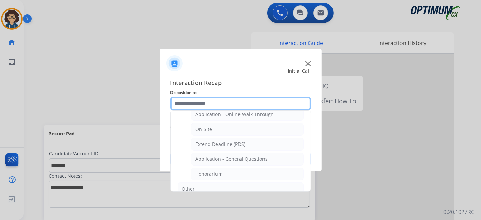
scroll to position [180, 0]
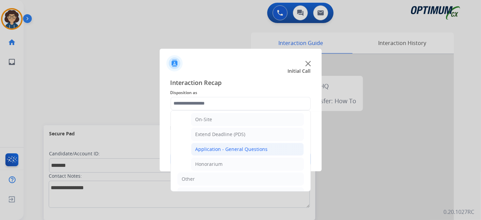
click at [287, 153] on li "Application - General Questions" at bounding box center [247, 149] width 113 height 13
type input "**********"
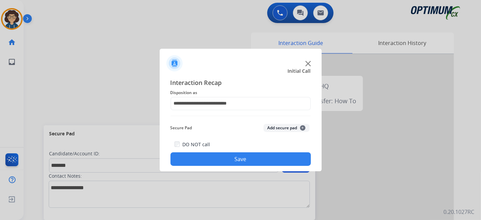
click at [286, 130] on button "Add secure pad +" at bounding box center [286, 128] width 46 height 8
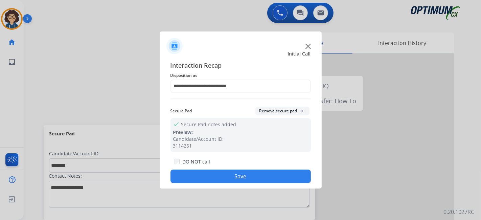
click at [269, 172] on button "Save" at bounding box center [240, 176] width 140 height 14
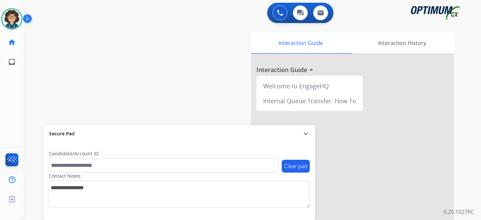
click at [159, 81] on div "swap_horiz Break voice bridge close_fullscreen Connect 3-Way Call merge_type Se…" at bounding box center [244, 165] width 441 height 282
click at [9, 19] on img at bounding box center [11, 18] width 19 height 19
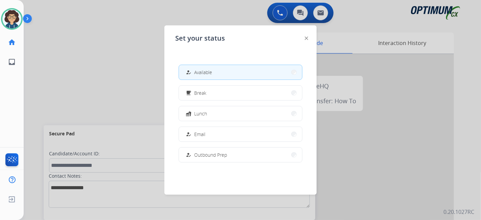
scroll to position [168, 0]
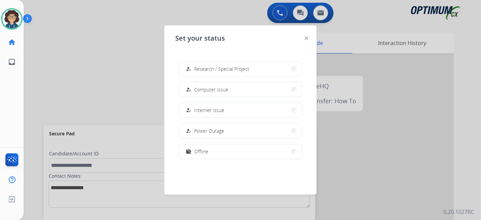
click at [221, 149] on button "work_off Offline" at bounding box center [240, 151] width 123 height 15
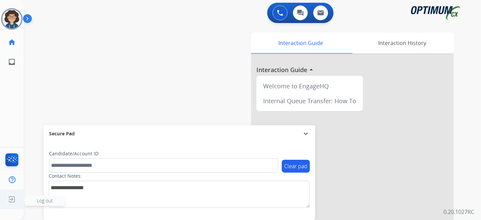
click at [15, 202] on img at bounding box center [12, 199] width 12 height 13
